Goal: Navigation & Orientation: Find specific page/section

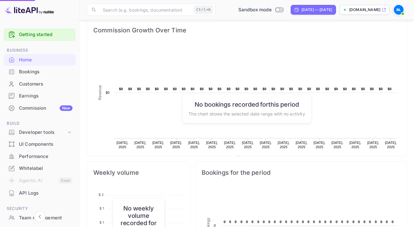
click at [85, 148] on div "Commission Growth Over Time Created with Highcharts 10.3.3 Revenue Chart contex…" at bounding box center [244, 85] width 324 height 142
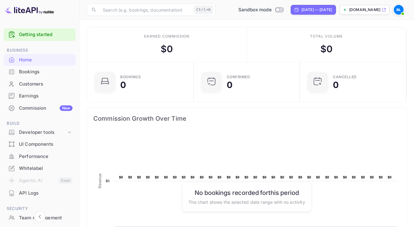
click at [44, 32] on link "Getting started" at bounding box center [46, 34] width 54 height 7
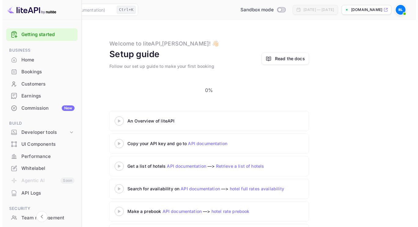
scroll to position [16, 0]
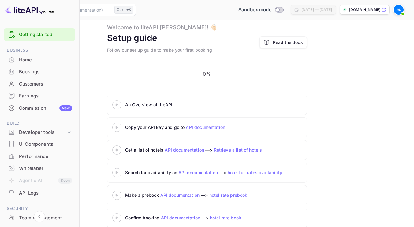
click at [400, 12] on img at bounding box center [399, 10] width 10 height 10
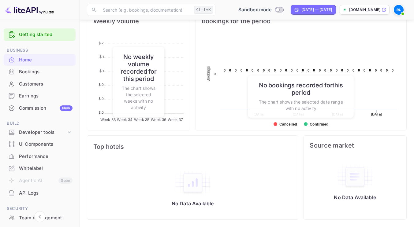
scroll to position [79, 0]
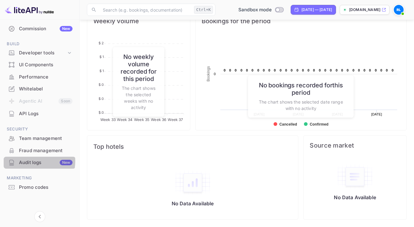
click at [30, 161] on div "Audit logs New" at bounding box center [46, 162] width 54 height 7
